Goal: Find specific page/section: Find specific page/section

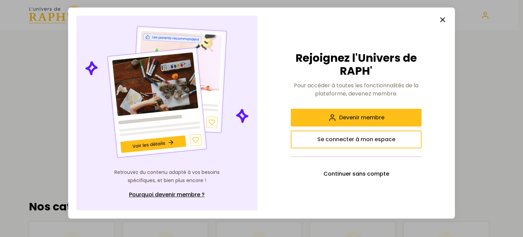
click at [443, 17] on icon "button" at bounding box center [443, 20] width 8 height 8
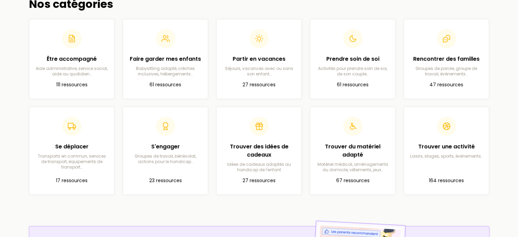
scroll to position [204, 0]
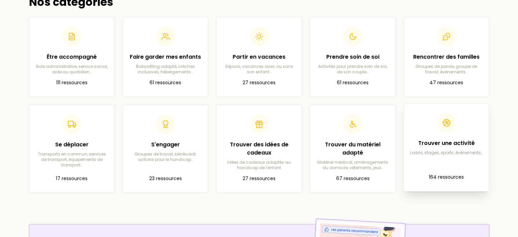
click at [450, 138] on div "Trouver une activité Loisirs, stages, sports, événements…" at bounding box center [446, 134] width 74 height 42
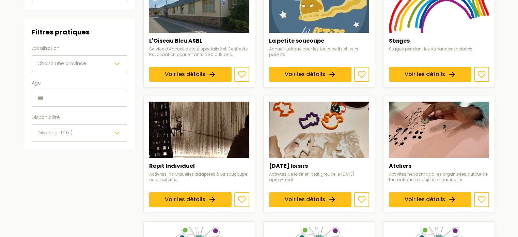
scroll to position [191, 0]
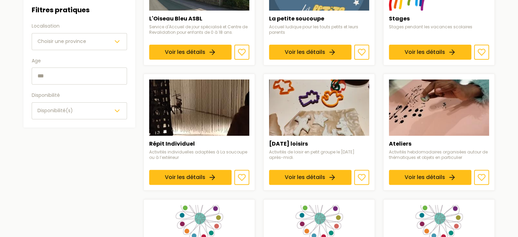
click at [450, 170] on link "Voir les détails" at bounding box center [430, 177] width 82 height 15
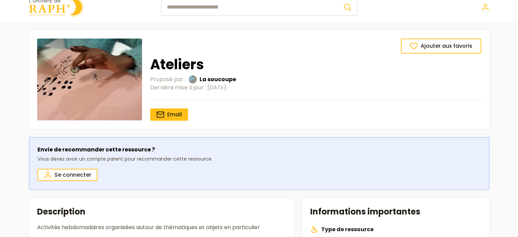
scroll to position [7, 0]
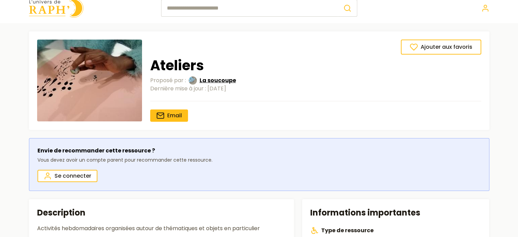
click at [217, 78] on span "La soucoupe" at bounding box center [218, 80] width 36 height 8
